Goal: Task Accomplishment & Management: Manage account settings

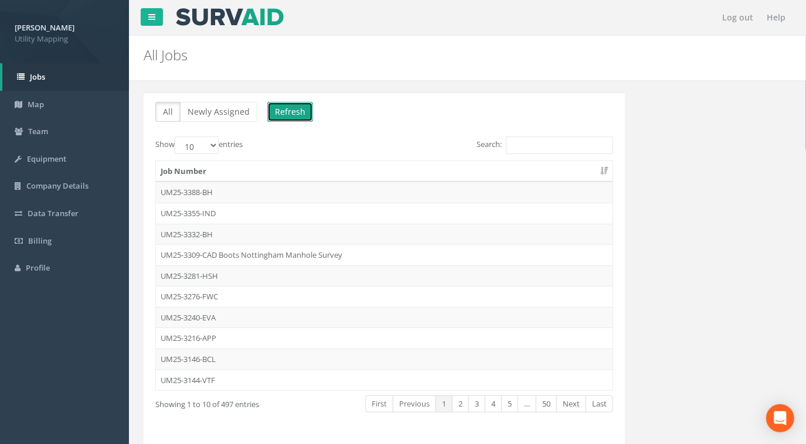
click at [296, 110] on button "Refresh" at bounding box center [290, 112] width 46 height 20
click at [537, 144] on input "Search:" at bounding box center [559, 146] width 107 height 18
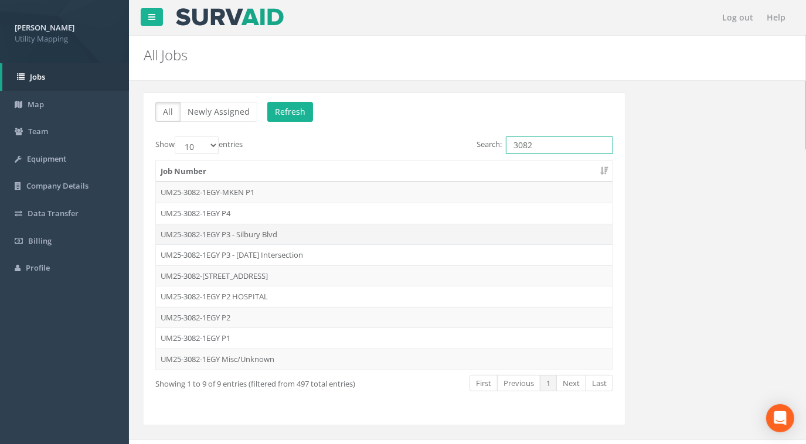
type input "3082"
click at [268, 235] on td "UM25-3082-1EGY P3 - Silbury Blvd" at bounding box center [384, 234] width 457 height 21
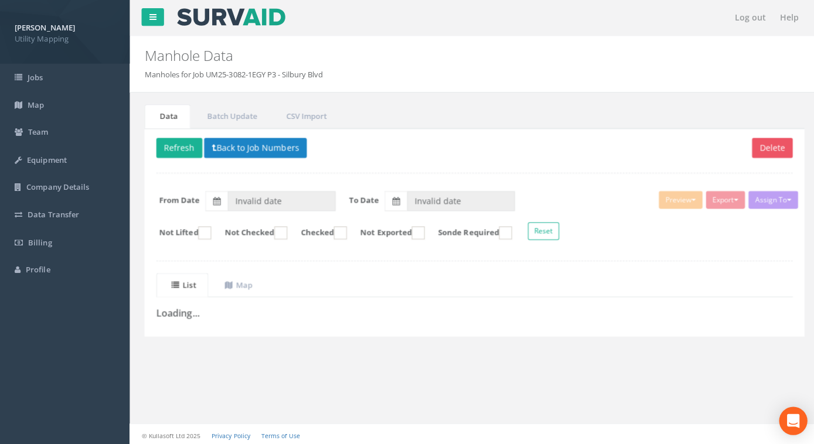
type input "[DATE]"
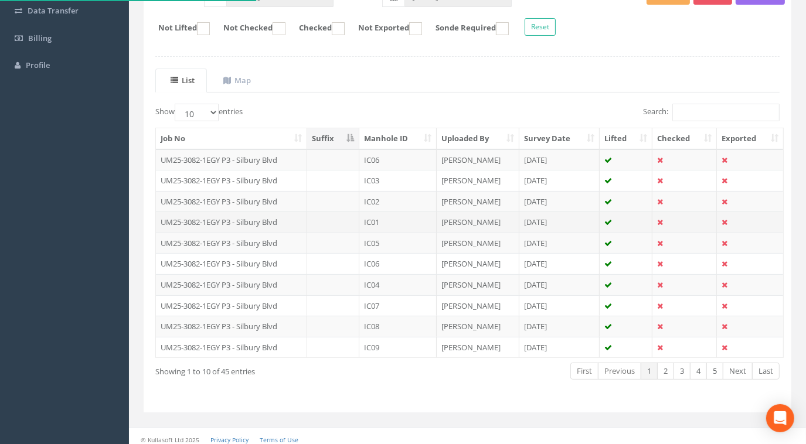
scroll to position [205, 0]
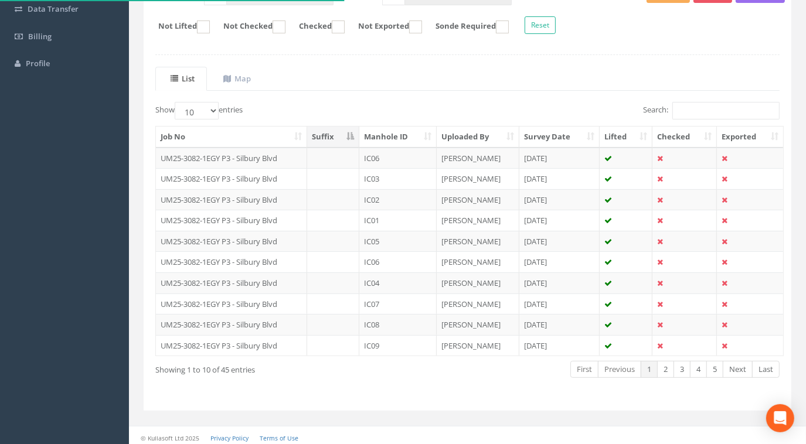
click at [413, 131] on th "Manhole ID" at bounding box center [397, 137] width 77 height 21
click at [203, 111] on select "10 25 50 100" at bounding box center [197, 111] width 44 height 18
select select "100"
click at [176, 102] on select "10 25 50 100" at bounding box center [197, 111] width 44 height 18
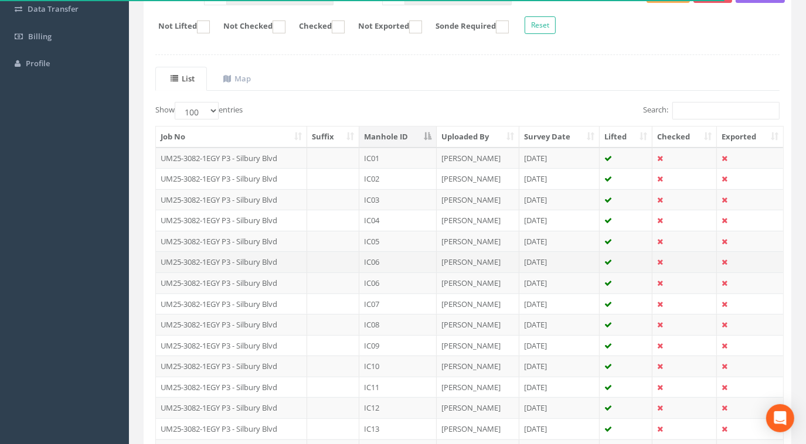
click at [391, 257] on td "IC06" at bounding box center [397, 262] width 77 height 21
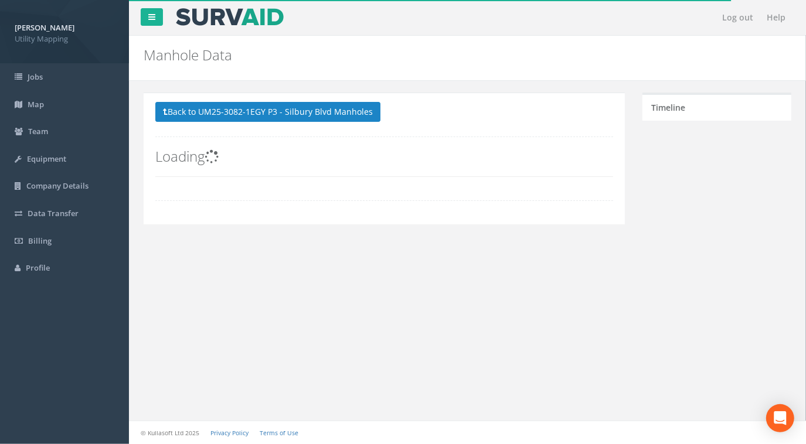
scroll to position [0, 0]
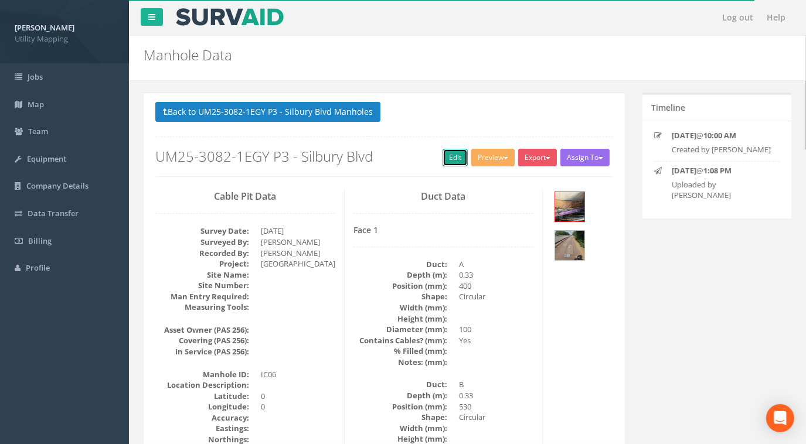
click at [455, 158] on link "Edit" at bounding box center [455, 158] width 25 height 18
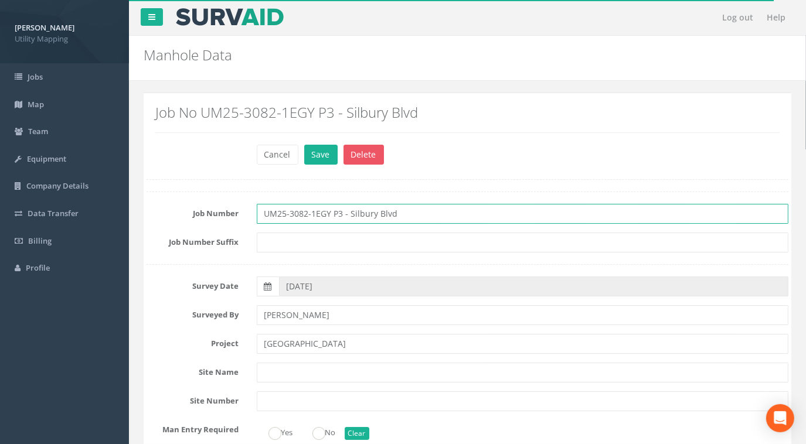
drag, startPoint x: 413, startPoint y: 217, endPoint x: 133, endPoint y: 209, distance: 279.8
paste input "text"
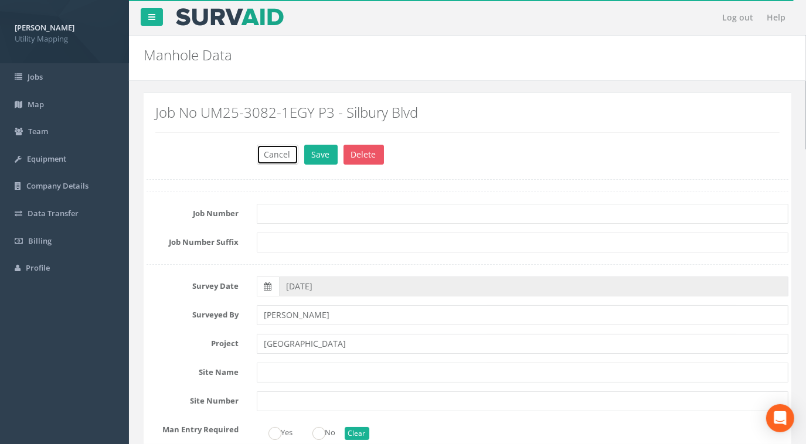
click at [265, 146] on button "Cancel" at bounding box center [278, 155] width 42 height 20
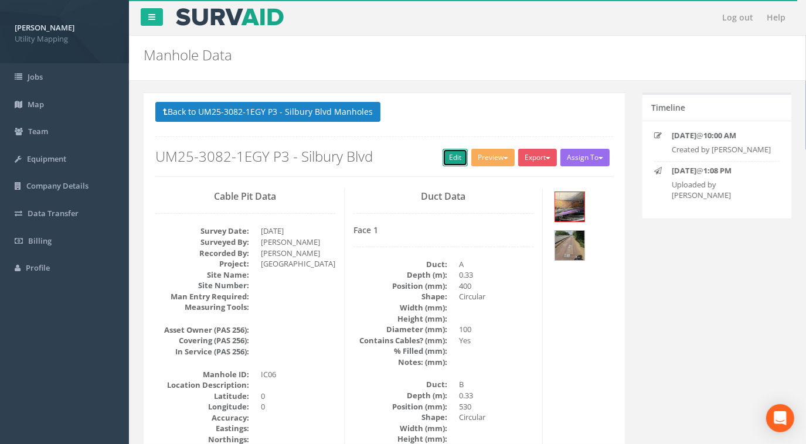
click at [443, 154] on link "Edit" at bounding box center [455, 158] width 25 height 18
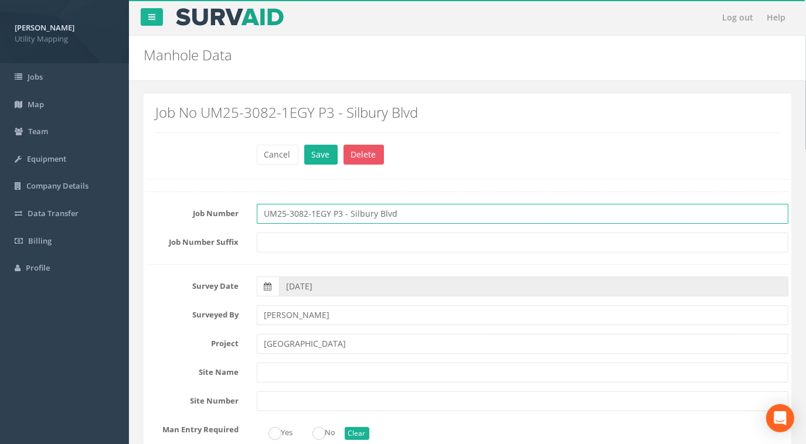
drag, startPoint x: 408, startPoint y: 210, endPoint x: 337, endPoint y: 212, distance: 71.6
click at [337, 212] on input "UM25-3082-1EGY P3 - Silbury Blvd" at bounding box center [523, 214] width 532 height 20
type input "UM25-3082-1EGY - M"
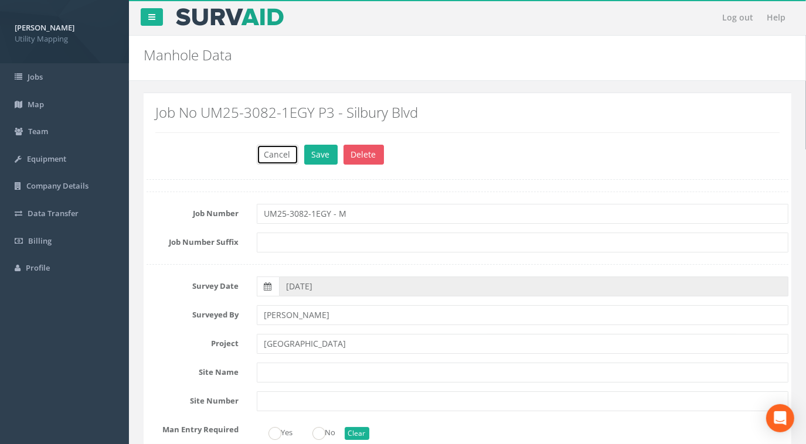
click at [281, 152] on button "Cancel" at bounding box center [278, 155] width 42 height 20
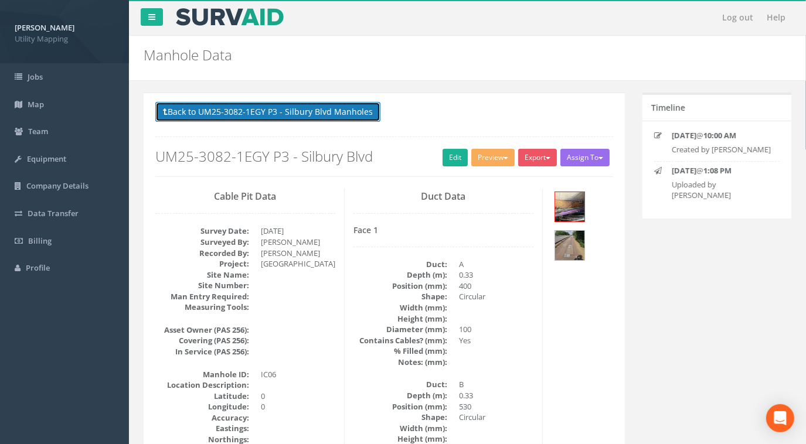
click at [233, 104] on button "Back to UM25-3082-1EGY P3 - Silbury Blvd Manholes" at bounding box center [267, 112] width 225 height 20
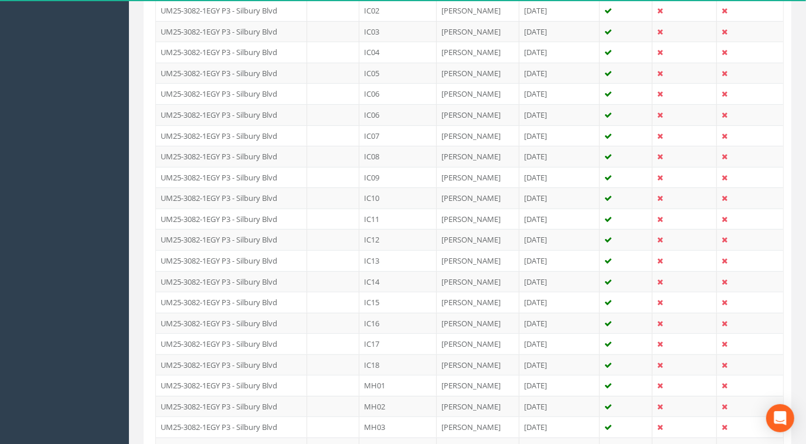
scroll to position [106, 0]
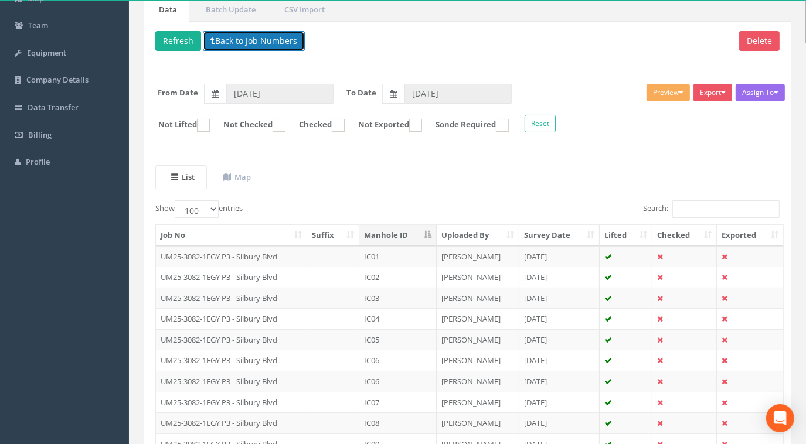
click at [241, 39] on button "Back to Job Numbers" at bounding box center [254, 41] width 102 height 20
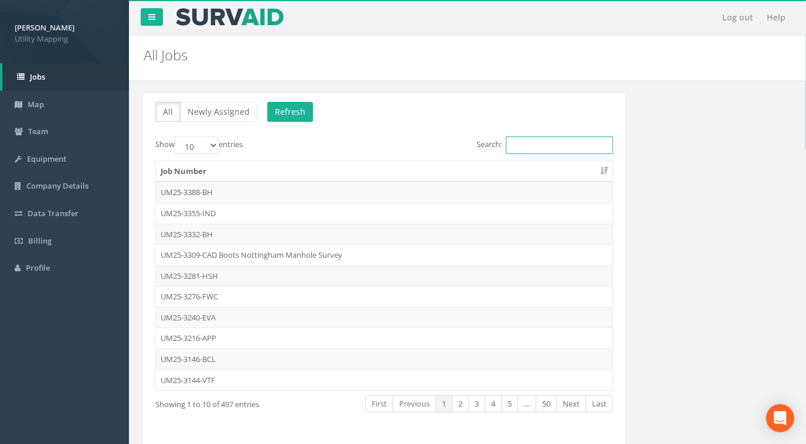
click at [565, 145] on input "Search:" at bounding box center [559, 146] width 107 height 18
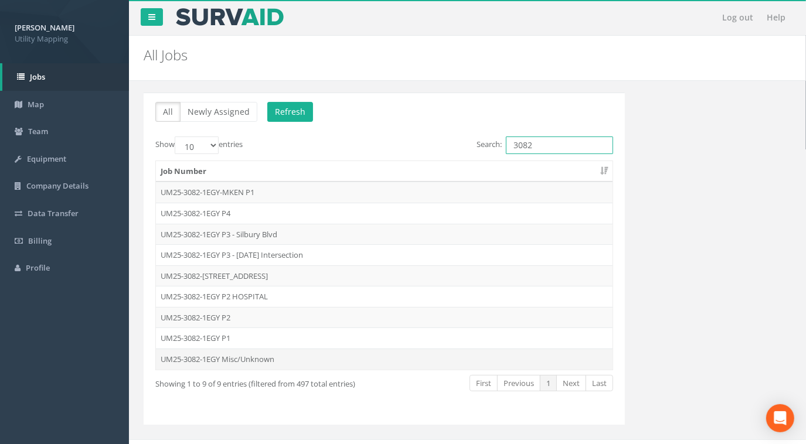
type input "3082"
click at [244, 354] on td "UM25-3082-1EGY Misc/Unknown" at bounding box center [384, 359] width 457 height 21
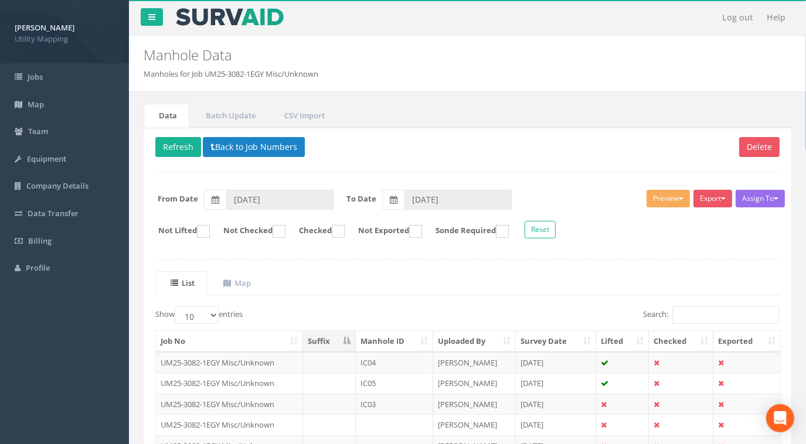
drag, startPoint x: 332, startPoint y: 76, endPoint x: 207, endPoint y: 69, distance: 125.6
click at [207, 69] on ol "Manholes for Job UM25-3082-1EGY Misc/Unknown" at bounding box center [412, 74] width 537 height 11
copy li "UM25-3082-1EGY Misc/Unknown"
click at [211, 137] on button "Back to Job Numbers" at bounding box center [254, 147] width 102 height 20
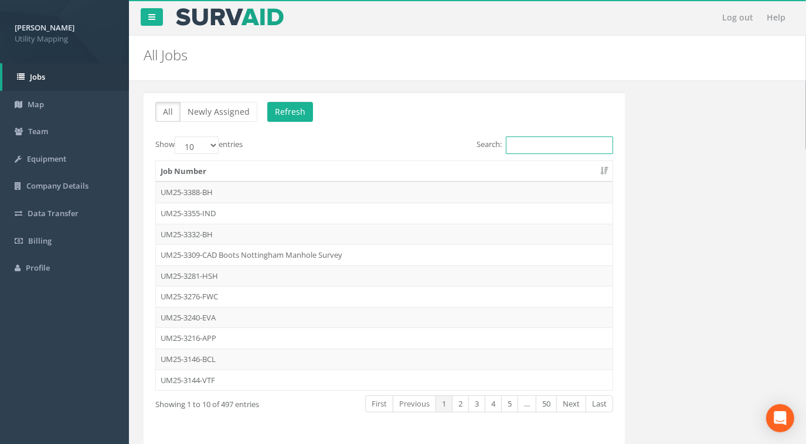
click at [510, 138] on input "Search:" at bounding box center [559, 146] width 107 height 18
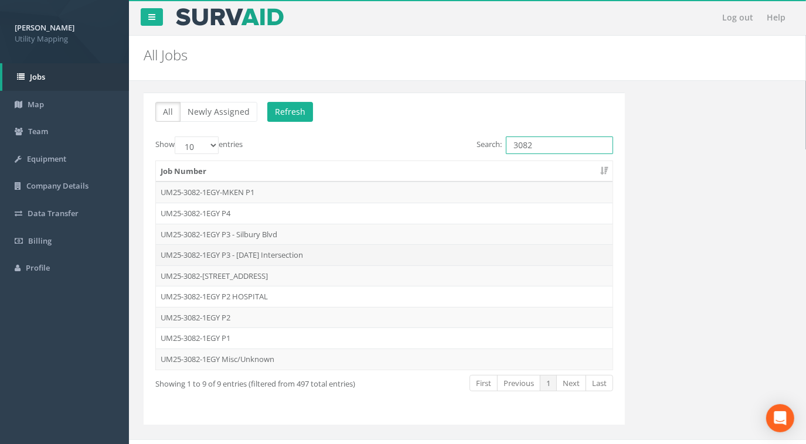
type input "3082"
click at [297, 252] on td "UM25-3082-1EGY P3 - [DATE] Intersection" at bounding box center [384, 254] width 457 height 21
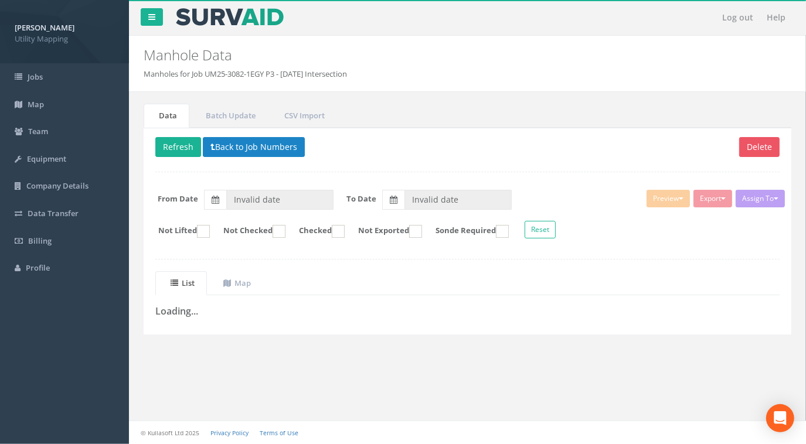
type input "[DATE]"
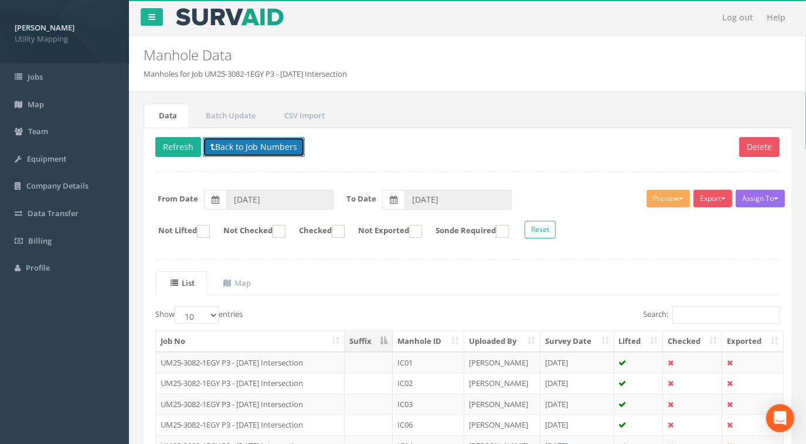
click at [256, 145] on button "Back to Job Numbers" at bounding box center [254, 147] width 102 height 20
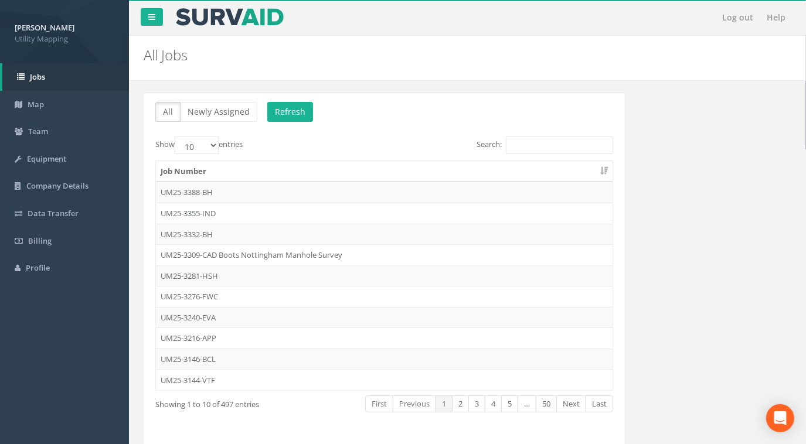
click at [564, 157] on div "Job Number UM25-3388-BH UM25-3355-IND UM25-3332-BH UM25-3309-CAD Boots Nottingh…" at bounding box center [385, 275] width 476 height 237
click at [567, 145] on input "Search:" at bounding box center [559, 146] width 107 height 18
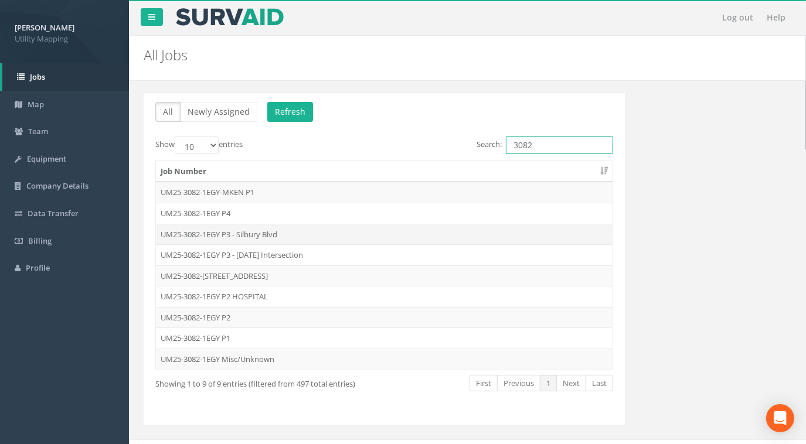
type input "3082"
click at [196, 235] on td "UM25-3082-1EGY P3 - Silbury Blvd" at bounding box center [384, 234] width 457 height 21
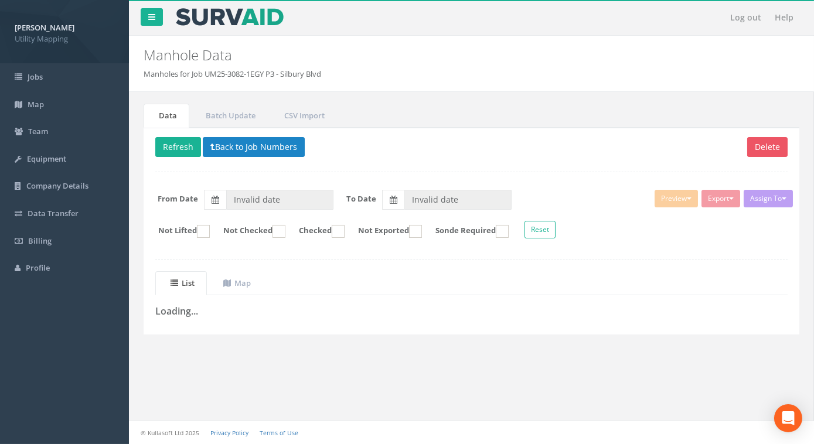
type input "[DATE]"
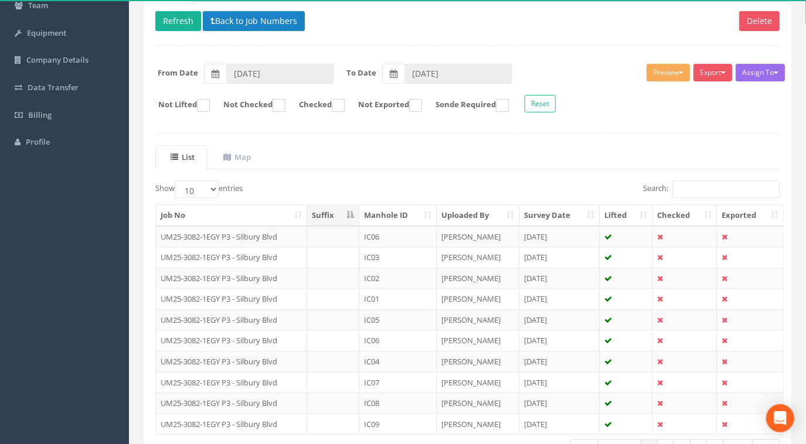
scroll to position [205, 0]
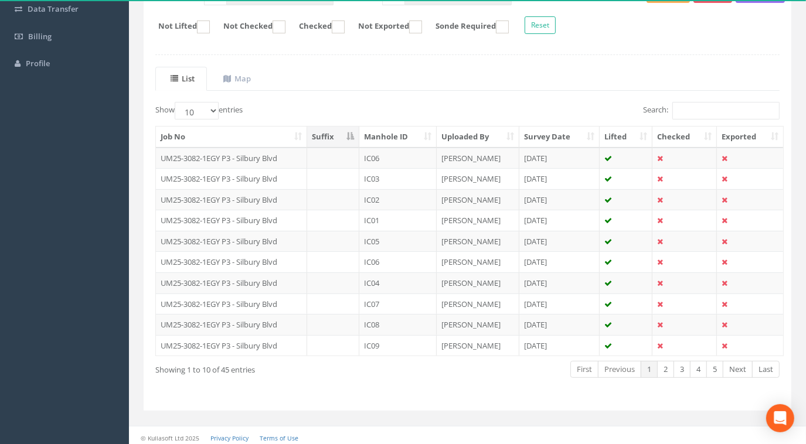
click at [416, 135] on th "Manhole ID" at bounding box center [397, 137] width 77 height 21
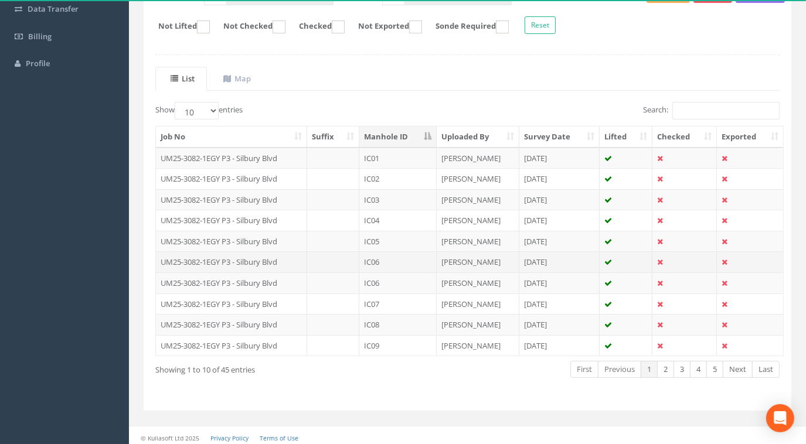
click at [386, 263] on td "IC06" at bounding box center [397, 262] width 77 height 21
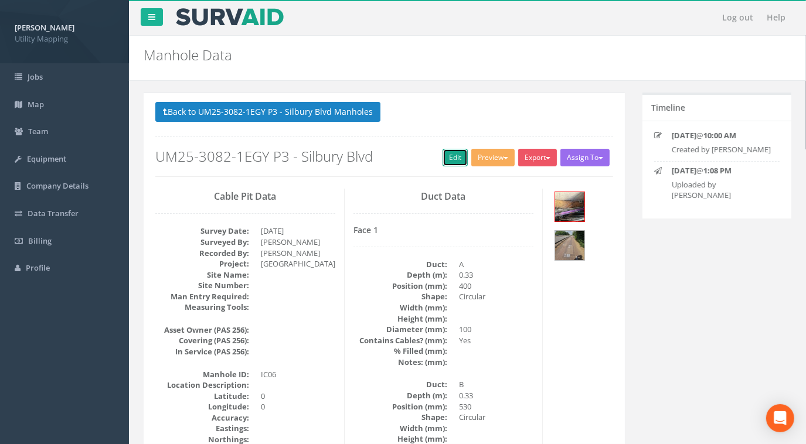
click at [453, 162] on link "Edit" at bounding box center [455, 158] width 25 height 18
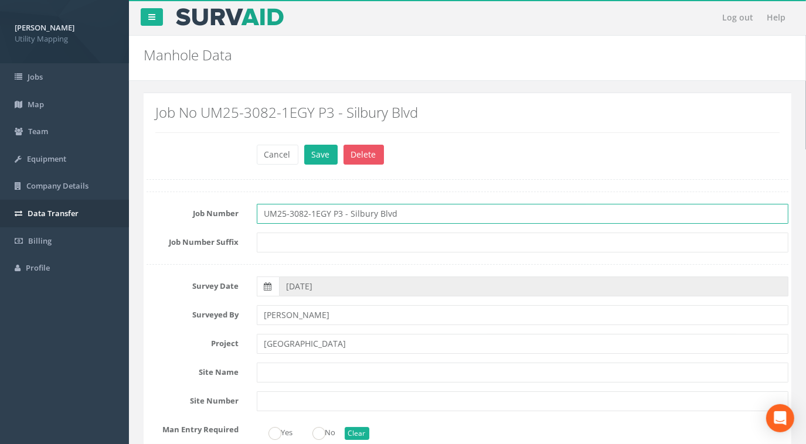
drag, startPoint x: 410, startPoint y: 213, endPoint x: 108, endPoint y: 203, distance: 302.1
paste input "Misc/Unknown"
type input "UM25-3082-1EGY Misc/Unknown"
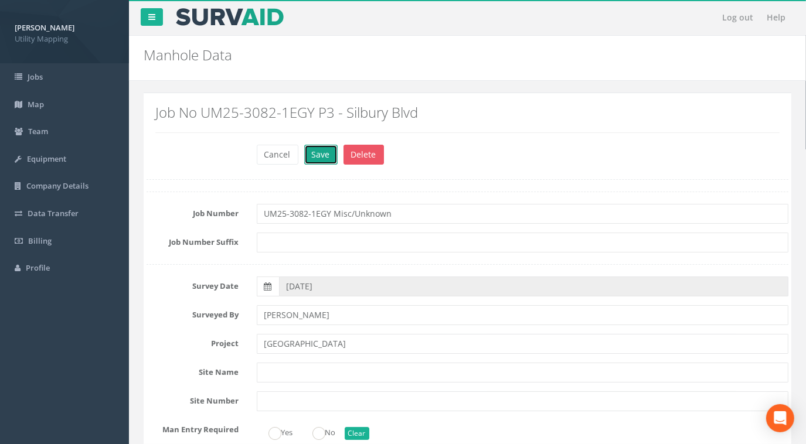
click at [322, 158] on button "Save" at bounding box center [320, 155] width 33 height 20
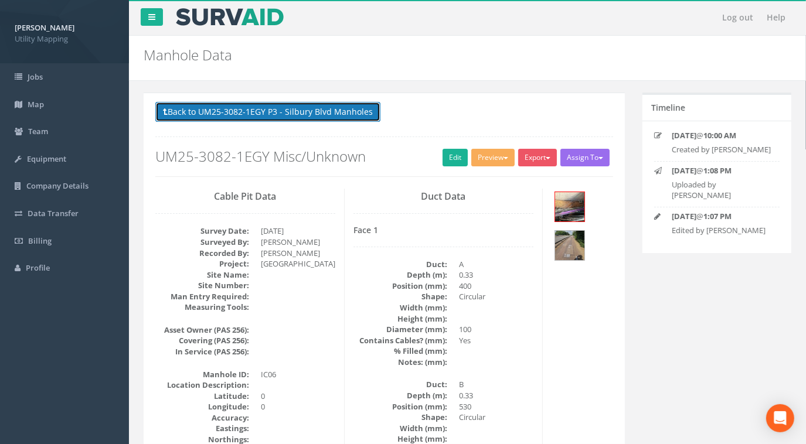
click at [297, 108] on button "Back to UM25-3082-1EGY P3 - Silbury Blvd Manholes" at bounding box center [267, 112] width 225 height 20
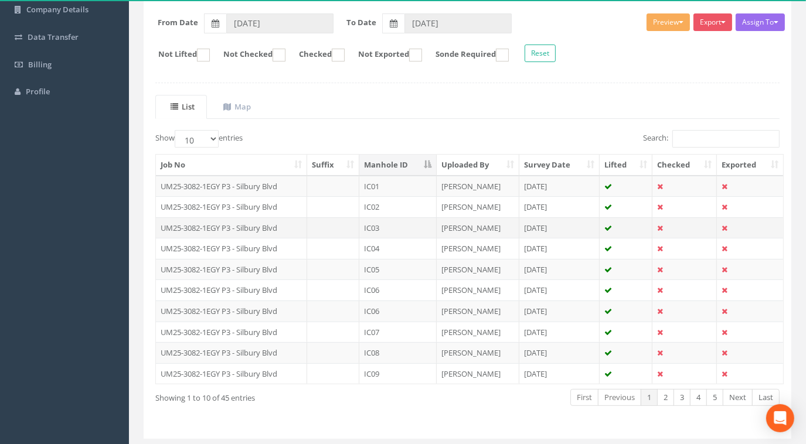
scroll to position [205, 0]
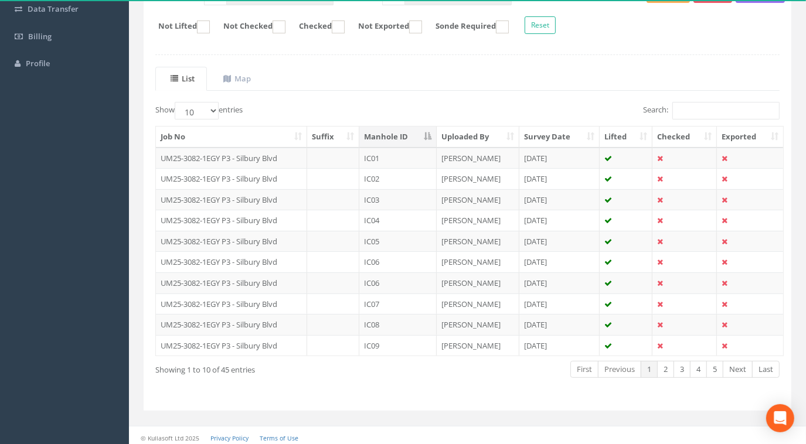
click at [410, 139] on th "Manhole ID" at bounding box center [397, 137] width 77 height 21
click at [403, 135] on th "Manhole ID" at bounding box center [397, 137] width 77 height 21
click at [205, 109] on select "10 25 50 100" at bounding box center [197, 111] width 44 height 18
select select "100"
click at [176, 102] on select "10 25 50 100" at bounding box center [197, 111] width 44 height 18
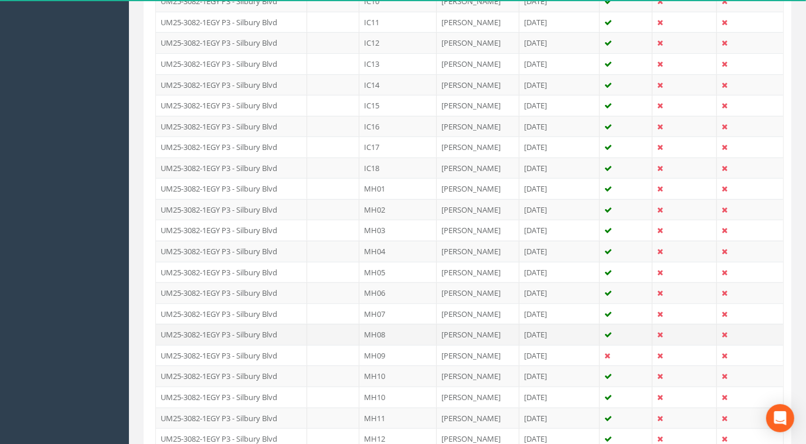
scroll to position [578, 0]
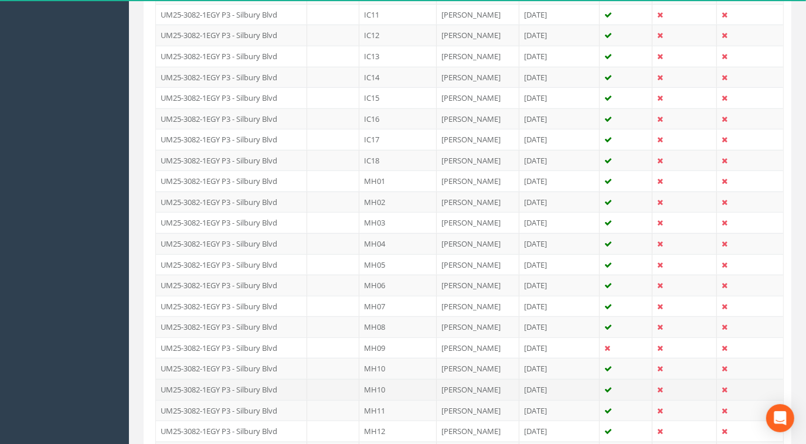
click at [393, 382] on td "MH10" at bounding box center [397, 389] width 77 height 21
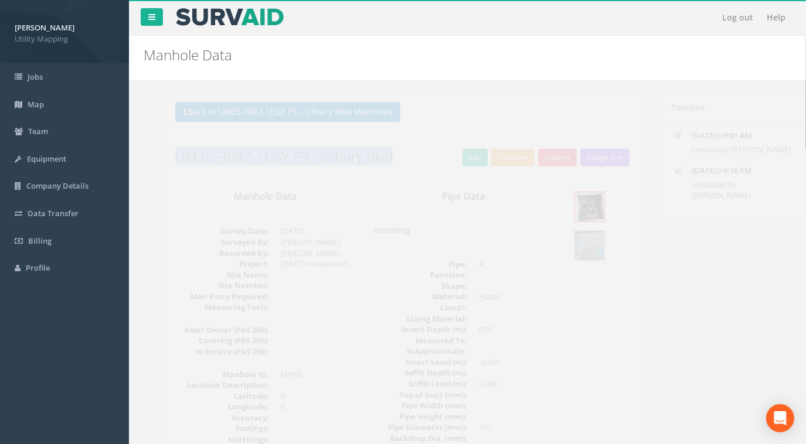
drag, startPoint x: 373, startPoint y: 160, endPoint x: 159, endPoint y: 155, distance: 214.1
click at [159, 155] on h2 "UM25-3082-1EGY P3 - Silbury Blvd" at bounding box center [384, 156] width 458 height 15
copy h2 "UM25-3082-1EGY P3 - Silbury Blvd"
click at [446, 162] on link "Edit" at bounding box center [455, 158] width 25 height 18
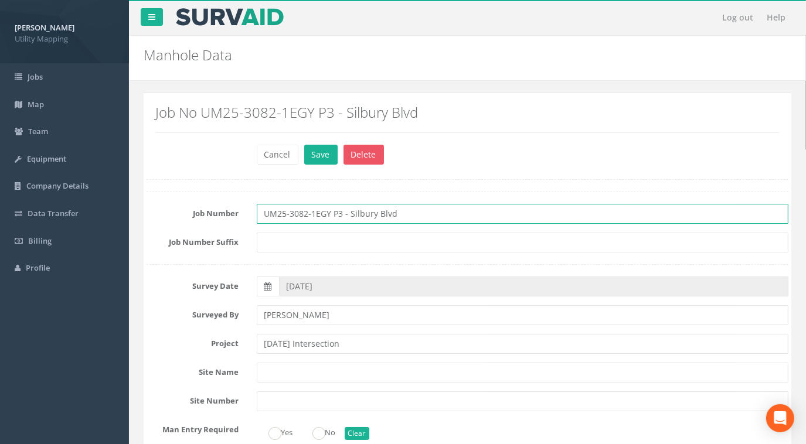
click at [402, 212] on input "UM25-3082-1EGY P3 - Silbury Blvd" at bounding box center [523, 214] width 532 height 20
drag, startPoint x: 411, startPoint y: 212, endPoint x: 348, endPoint y: 211, distance: 62.7
click at [351, 213] on input "UM25-3082-1EGY P3 - Silbury Blvd" at bounding box center [523, 214] width 532 height 20
type input "UM25-3082-1EGY P3 - [DATE] Intersection"
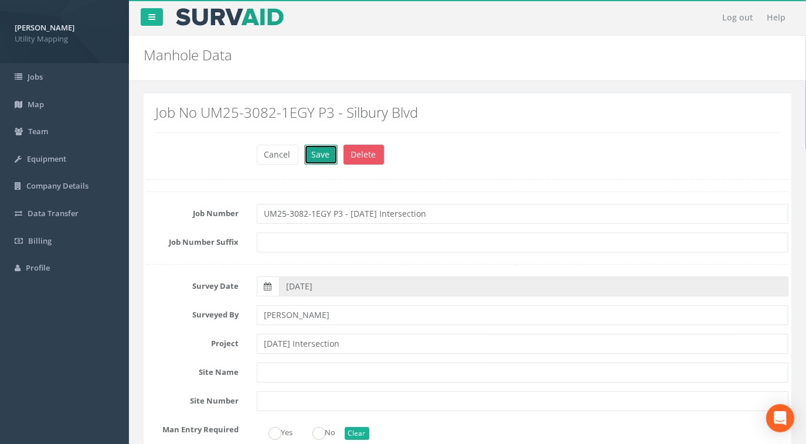
click at [327, 162] on button "Save" at bounding box center [320, 155] width 33 height 20
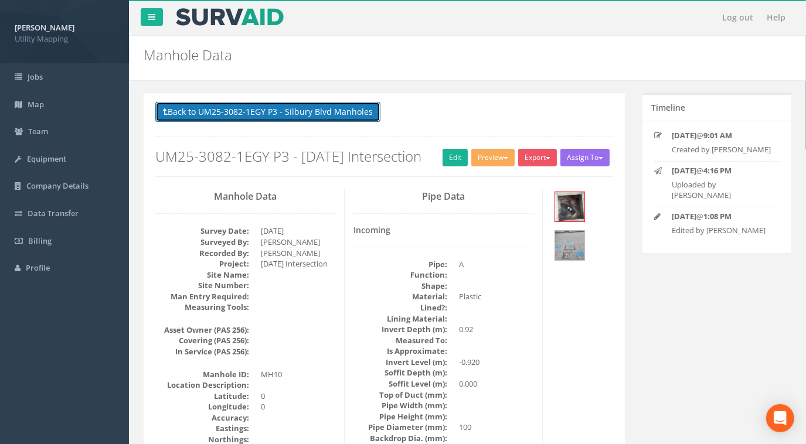
click at [300, 102] on button "Back to UM25-3082-1EGY P3 - Silbury Blvd Manholes" at bounding box center [267, 112] width 225 height 20
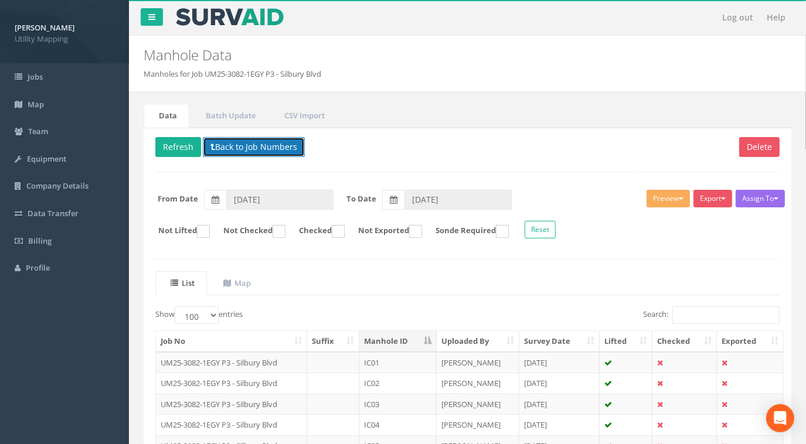
click at [286, 143] on button "Back to Job Numbers" at bounding box center [254, 147] width 102 height 20
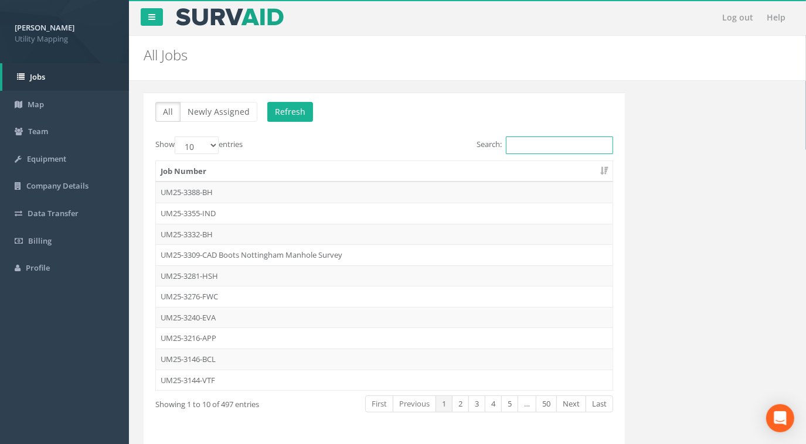
click at [546, 152] on input "Search:" at bounding box center [559, 146] width 107 height 18
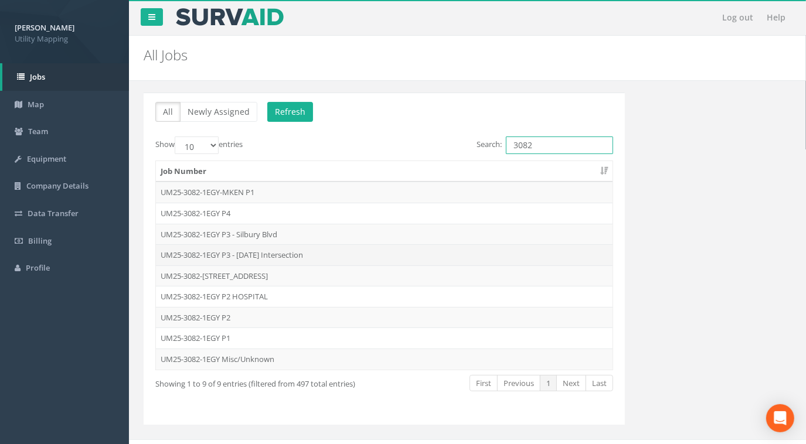
type input "3082"
click at [278, 250] on td "UM25-3082-1EGY P3 - [DATE] Intersection" at bounding box center [384, 254] width 457 height 21
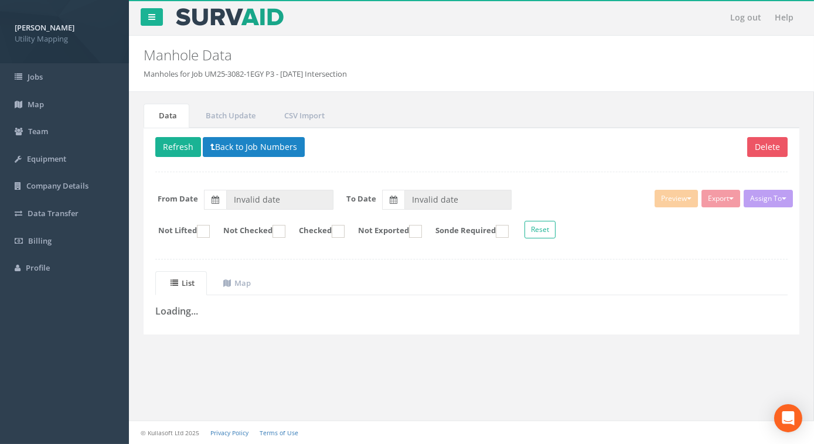
type input "[DATE]"
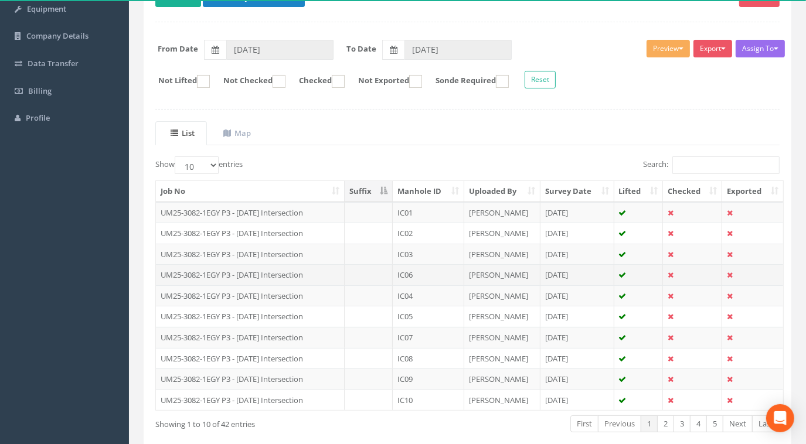
scroll to position [205, 0]
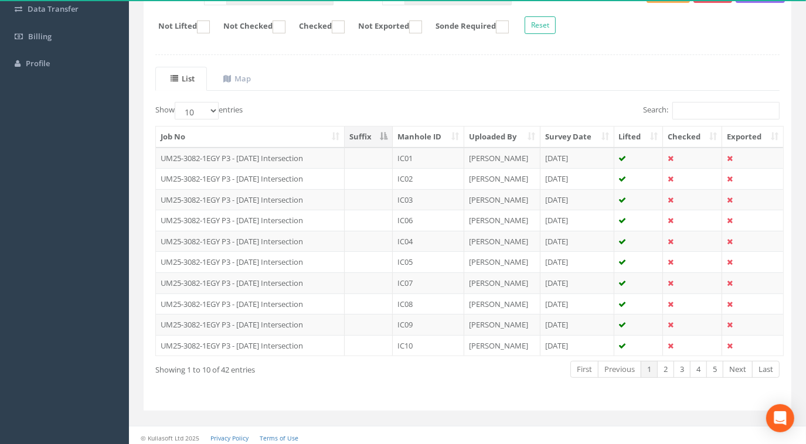
click at [432, 138] on th "Manhole ID" at bounding box center [429, 137] width 72 height 21
click at [202, 106] on select "10 25 50 100" at bounding box center [197, 111] width 44 height 18
select select "100"
click at [176, 102] on select "10 25 50 100" at bounding box center [197, 111] width 44 height 18
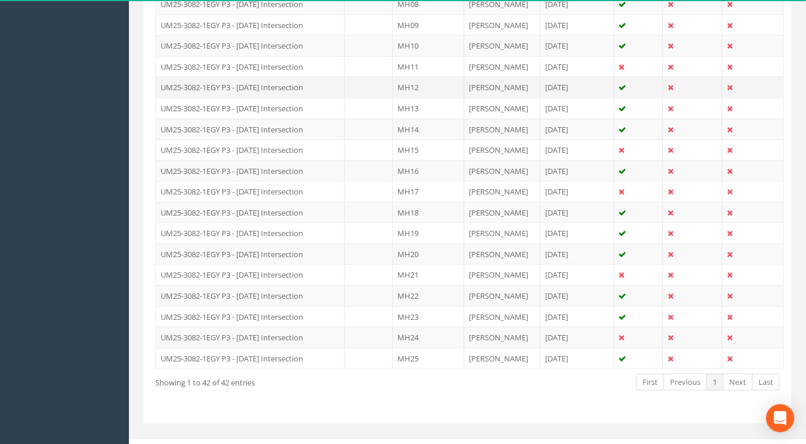
scroll to position [867, 0]
